Goal: Information Seeking & Learning: Learn about a topic

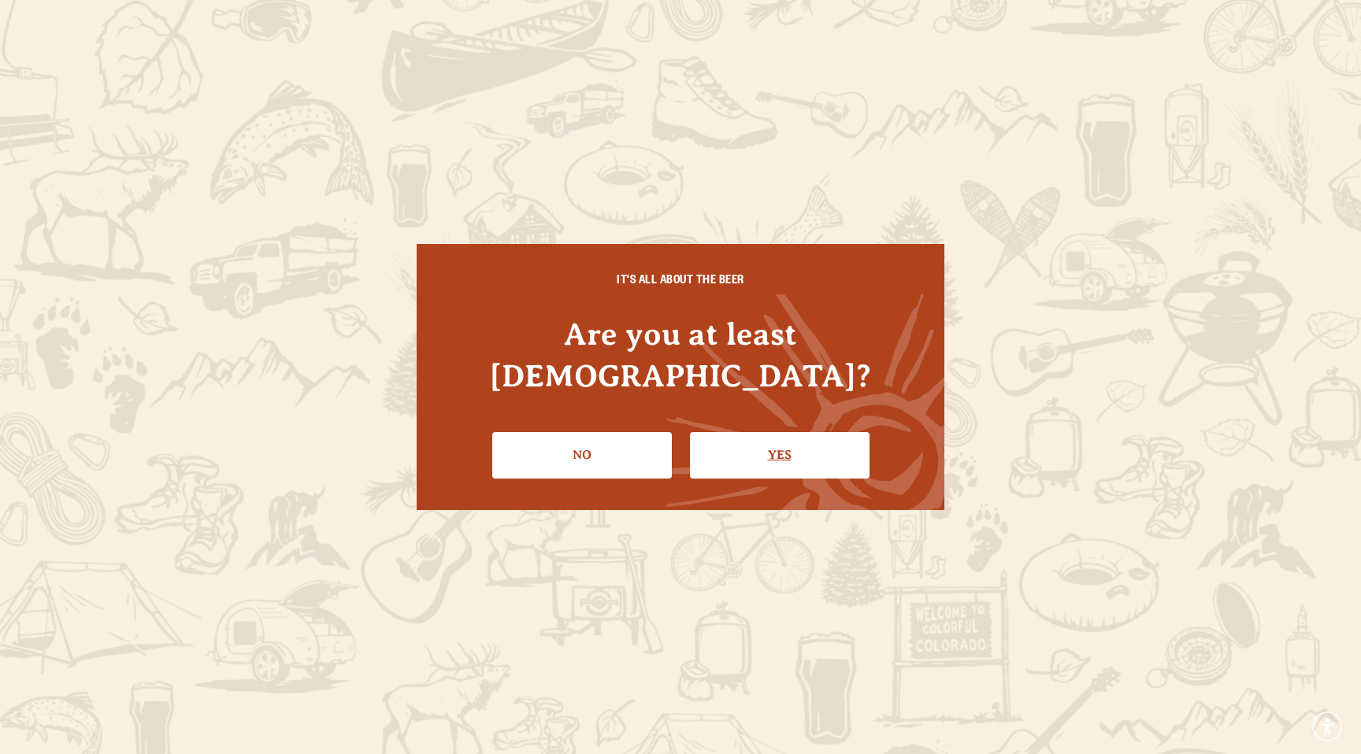
click at [769, 437] on link "Yes" at bounding box center [780, 455] width 180 height 46
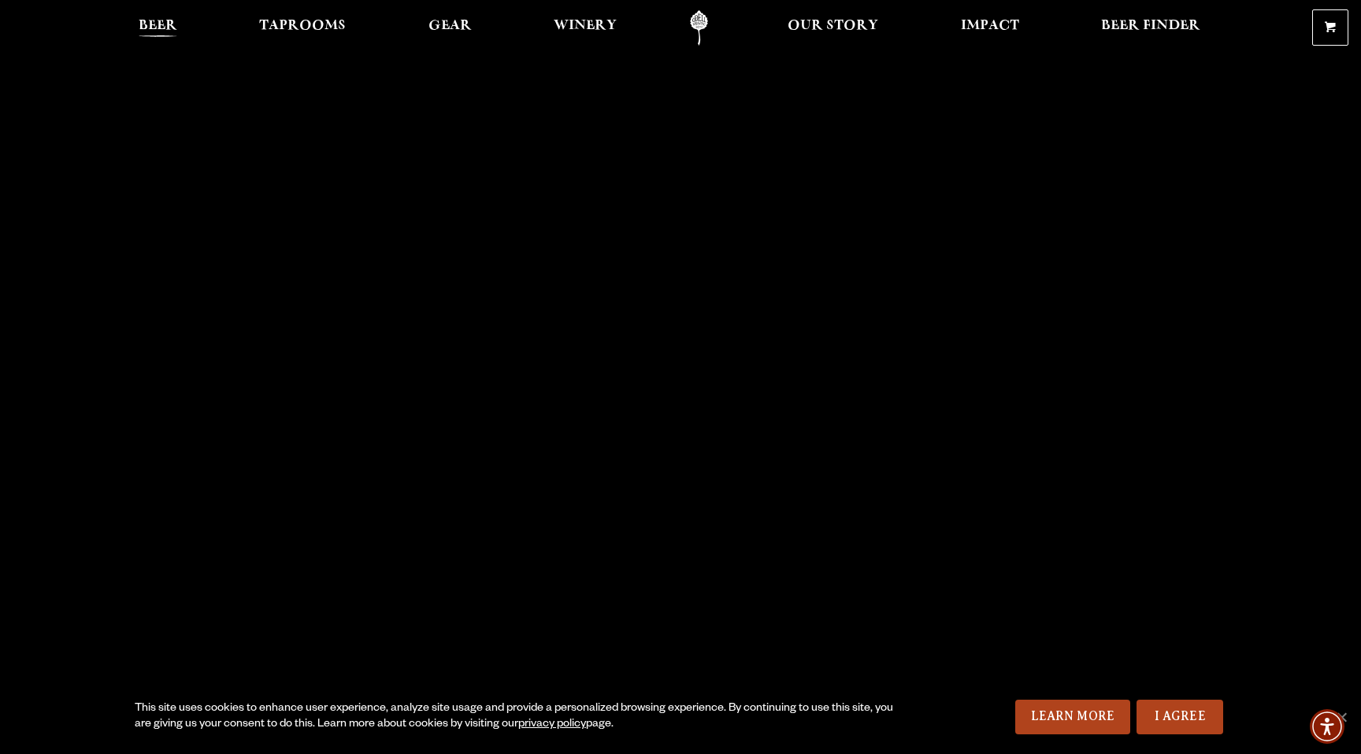
click at [141, 31] on span "Beer" at bounding box center [158, 26] width 39 height 13
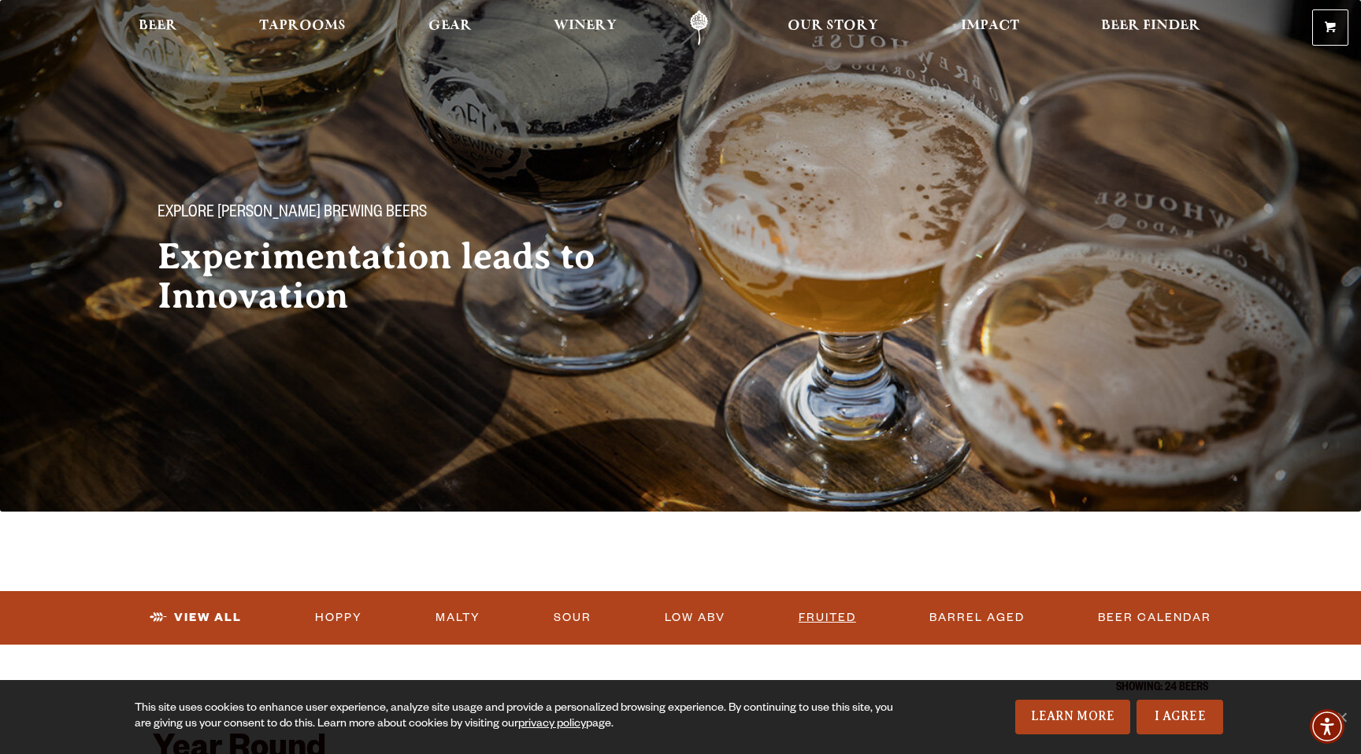
click at [843, 609] on link "Fruited" at bounding box center [827, 618] width 70 height 36
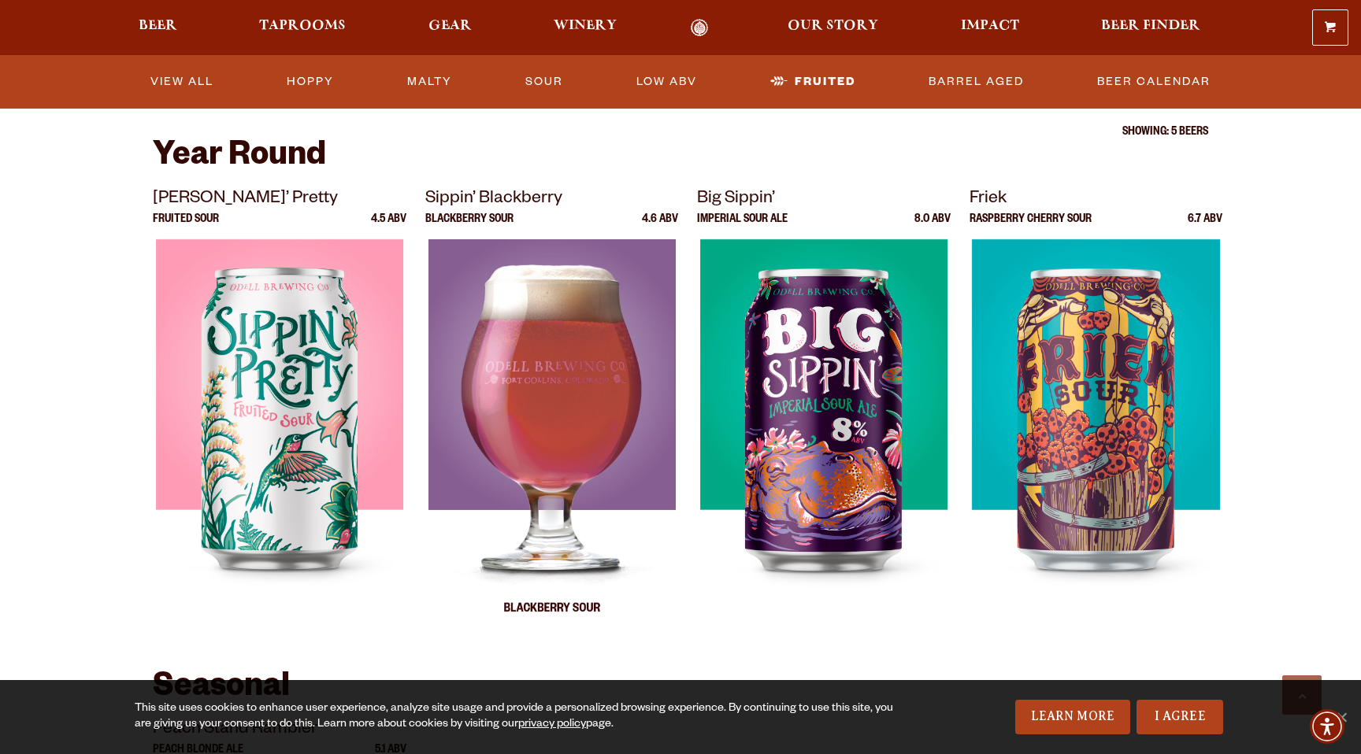
scroll to position [467, 0]
